Goal: Task Accomplishment & Management: Use online tool/utility

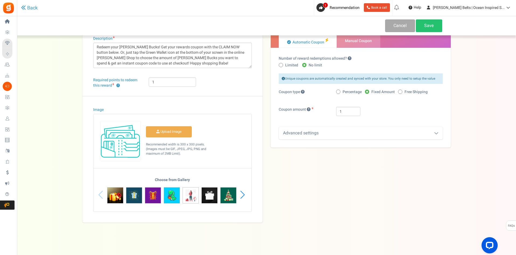
click at [58, 87] on div "Back Cancel Save Title ? Redeem [PERSON_NAME]$ Description Redeem your [PERSON_…" at bounding box center [266, 103] width 488 height 239
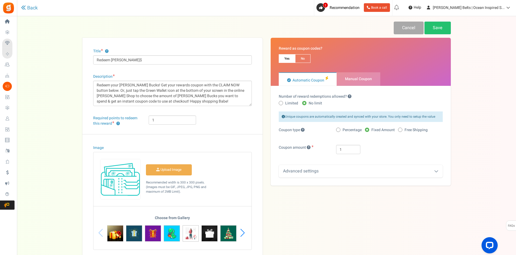
click at [65, 109] on div "Back Cancel Save Title ? Redeem [PERSON_NAME]$ Description Redeem your [PERSON_…" at bounding box center [266, 141] width 488 height 239
click at [346, 198] on div "Title ? Redeem Betty Buck$ Description Redeem your Betty Bucks! Get your reward…" at bounding box center [266, 149] width 377 height 222
click at [324, 164] on div "Unique coupons are automatically created and synced with your store. You only n…" at bounding box center [361, 144] width 164 height 66
click at [323, 169] on div "Advanced settings" at bounding box center [361, 171] width 164 height 13
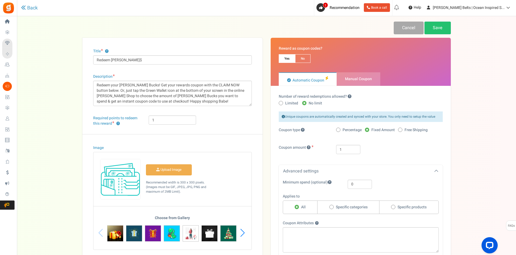
click at [348, 207] on span "Specific categories" at bounding box center [352, 206] width 32 height 5
click at [333, 207] on input "Specific categories" at bounding box center [331, 207] width 4 height 4
radio input "true"
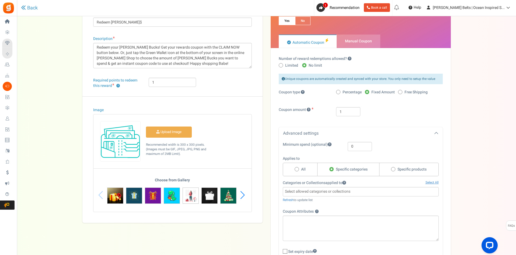
scroll to position [83, 0]
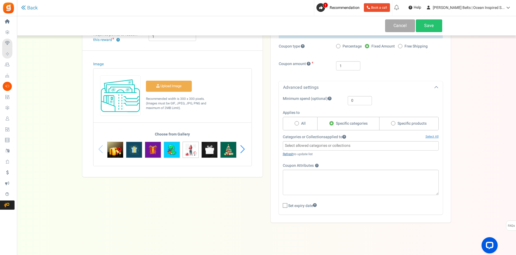
click at [288, 154] on link "Refresh" at bounding box center [288, 153] width 11 height 5
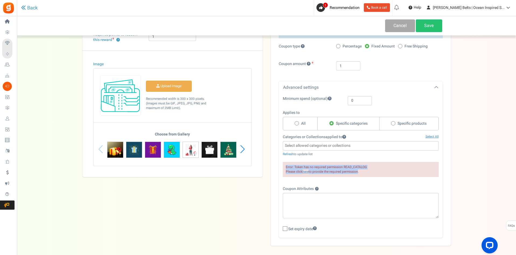
drag, startPoint x: 286, startPoint y: 165, endPoint x: 358, endPoint y: 172, distance: 72.5
click at [358, 172] on div "Error: Token has no required permission READ_CATALOG Please click here to provi…" at bounding box center [361, 169] width 156 height 15
drag, startPoint x: 361, startPoint y: 172, endPoint x: 247, endPoint y: 153, distance: 115.7
click at [290, 165] on div "Error: Token has no required permission READ_CATALOG Please click here to provi…" at bounding box center [361, 169] width 156 height 15
click at [258, 208] on div "Title ? Redeem Betty Buck$ Description Redeem your Betty Bucks! Get your reward…" at bounding box center [266, 99] width 377 height 291
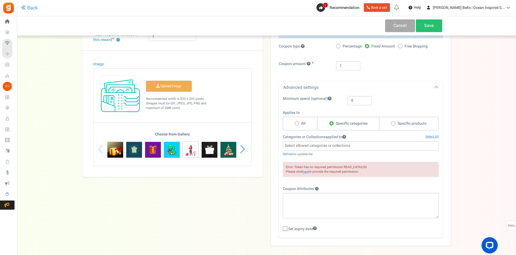
drag, startPoint x: 361, startPoint y: 172, endPoint x: 284, endPoint y: 168, distance: 77.7
click at [284, 168] on div "Error: Token has no required permission READ_CATALOG Please click here to provi…" at bounding box center [361, 169] width 156 height 15
click at [353, 170] on div "Error: Token has no required permission READ_CATALOG Please click here to provi…" at bounding box center [361, 169] width 156 height 15
drag, startPoint x: 287, startPoint y: 164, endPoint x: 352, endPoint y: 172, distance: 65.1
click at [352, 172] on div "Error: Token has no required permission READ_CATALOG Please click here to provi…" at bounding box center [361, 169] width 156 height 15
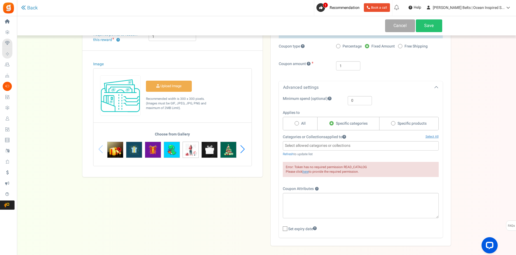
click at [374, 170] on div "Error: Token has no required permission READ_CATALOG Please click here to provi…" at bounding box center [361, 169] width 156 height 15
click at [356, 168] on span "Error: Token has no required permission READ_CATALOG" at bounding box center [326, 167] width 81 height 5
click at [353, 166] on span "Error: Token has no required permission READ_CATALOG" at bounding box center [326, 167] width 81 height 5
drag, startPoint x: 342, startPoint y: 166, endPoint x: 357, endPoint y: 165, distance: 14.6
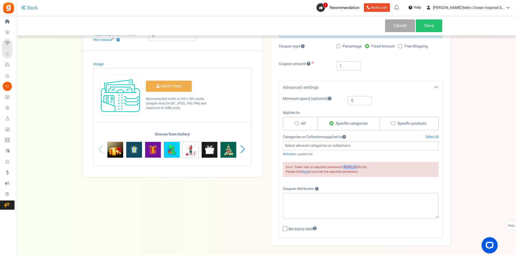
click at [357, 165] on span "Error: Token has no required permission READ_CATALOG" at bounding box center [326, 167] width 81 height 5
drag, startPoint x: 369, startPoint y: 165, endPoint x: 343, endPoint y: 166, distance: 25.6
click at [343, 166] on div "Error: Token has no required permission READ_CATALOG Please click here to provi…" at bounding box center [361, 169] width 156 height 15
click at [343, 166] on span "Error: Token has no required permission READ_CATALOG" at bounding box center [326, 167] width 81 height 5
drag, startPoint x: 343, startPoint y: 166, endPoint x: 366, endPoint y: 168, distance: 22.9
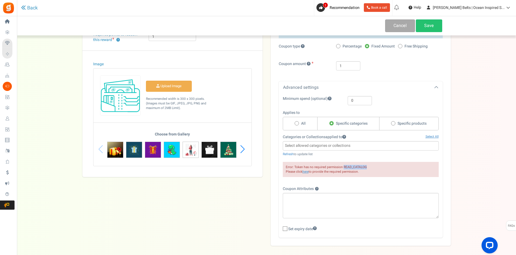
click at [366, 168] on span "Error: Token has no required permission READ_CATALOG" at bounding box center [326, 167] width 81 height 5
click at [306, 172] on link "here" at bounding box center [305, 171] width 6 height 5
click at [236, 186] on div "Title ? Redeem Betty Buck$ Description Redeem your Betty Bucks! Get your reward…" at bounding box center [266, 99] width 377 height 291
drag, startPoint x: 371, startPoint y: 168, endPoint x: 362, endPoint y: 170, distance: 9.5
click at [364, 169] on div "Error: Token has no required permission READ_CATALOG Please click here to provi…" at bounding box center [361, 169] width 156 height 15
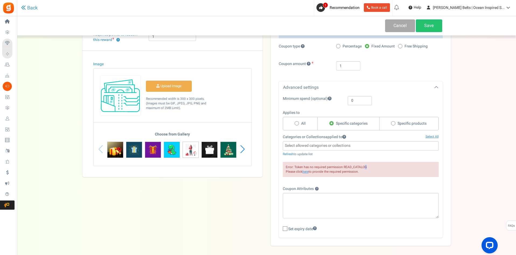
drag, startPoint x: 364, startPoint y: 172, endPoint x: 281, endPoint y: 166, distance: 82.6
click at [281, 166] on div "Categories or Collections applied to Select All Loading.. Showing 100 of 0 Load…" at bounding box center [361, 156] width 164 height 45
click at [378, 173] on div "Error: Token has no required permission READ_CATALOG Please click here to provi…" at bounding box center [361, 169] width 156 height 15
click at [304, 171] on link "here" at bounding box center [305, 171] width 6 height 5
